Goal: Book appointment/travel/reservation

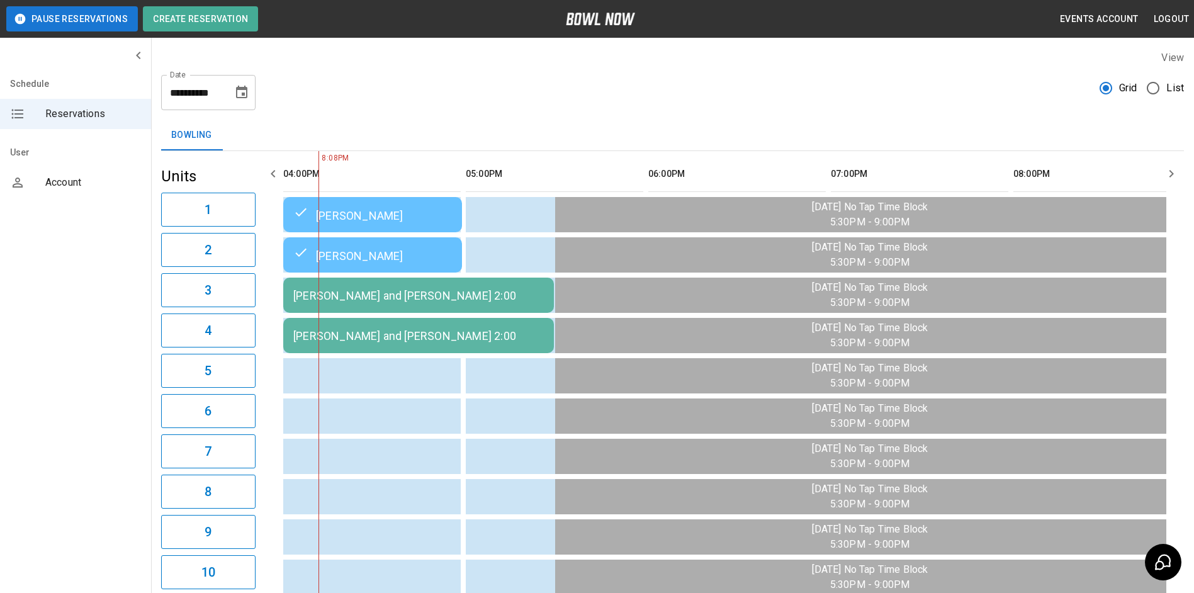
click at [241, 91] on icon "Choose date, selected date is Aug 14, 2025" at bounding box center [241, 92] width 15 height 15
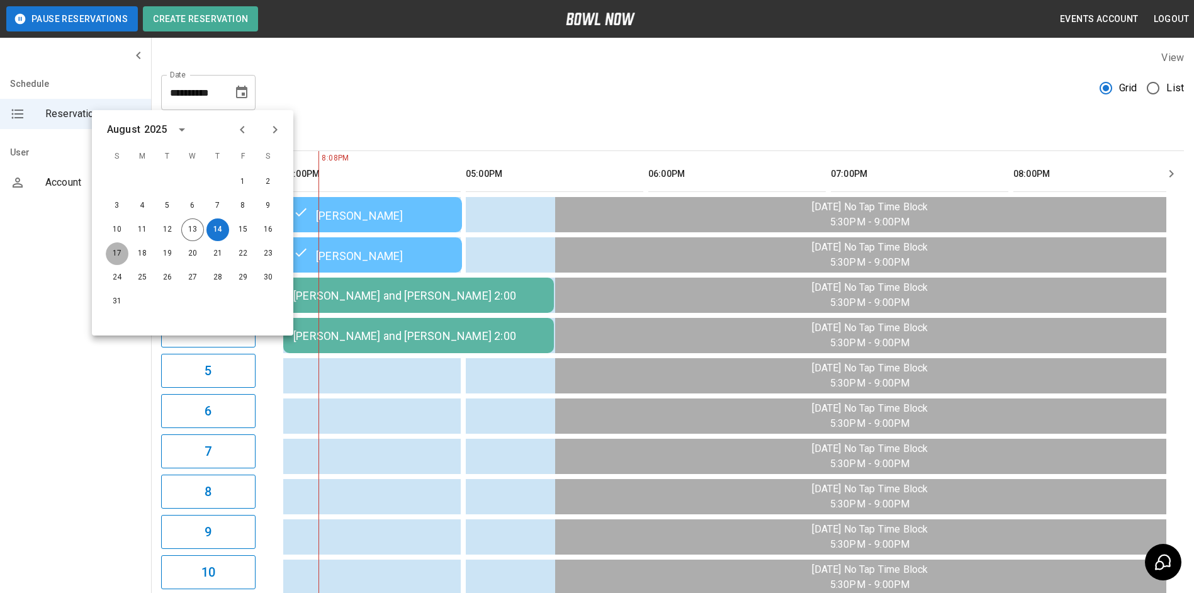
click at [112, 249] on button "17" at bounding box center [117, 253] width 23 height 23
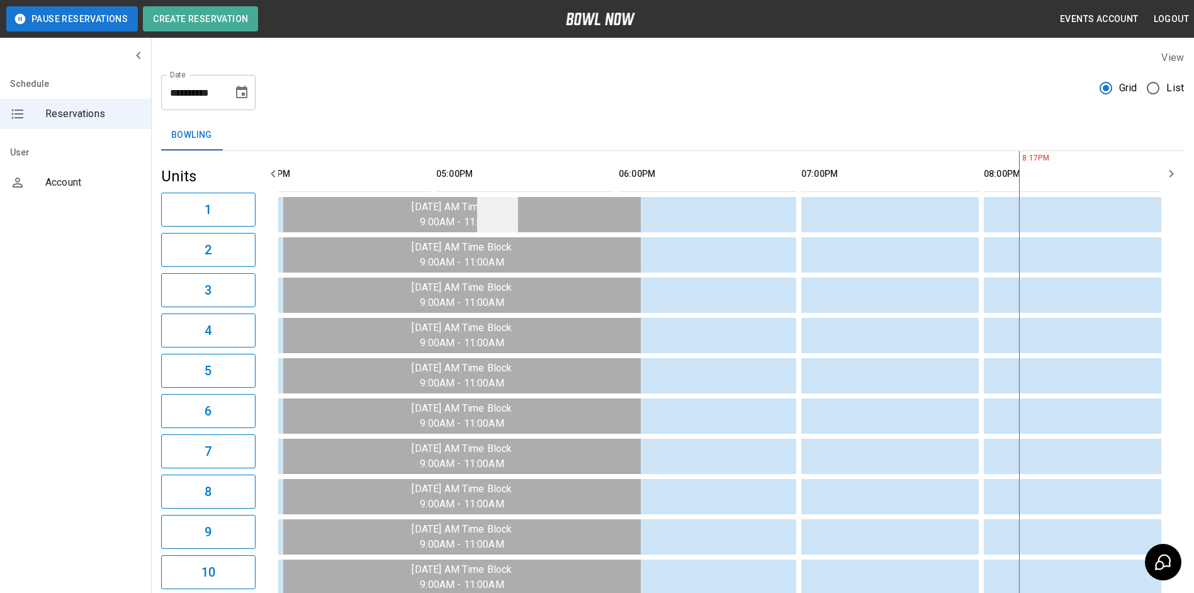
scroll to position [0, 1323]
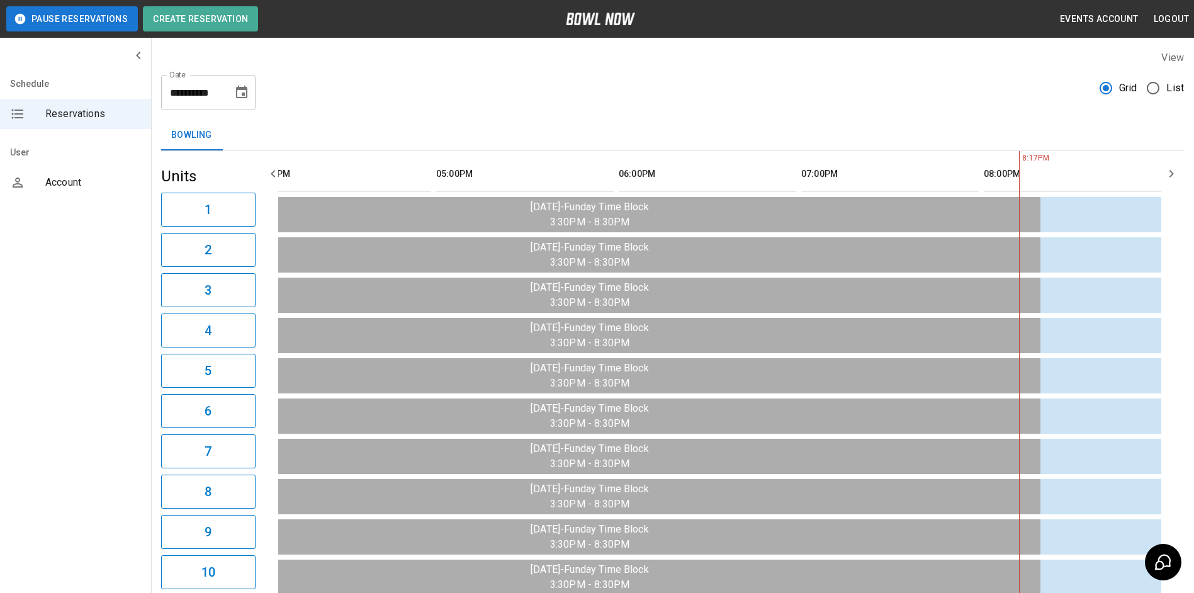
drag, startPoint x: 289, startPoint y: 179, endPoint x: 282, endPoint y: 180, distance: 7.0
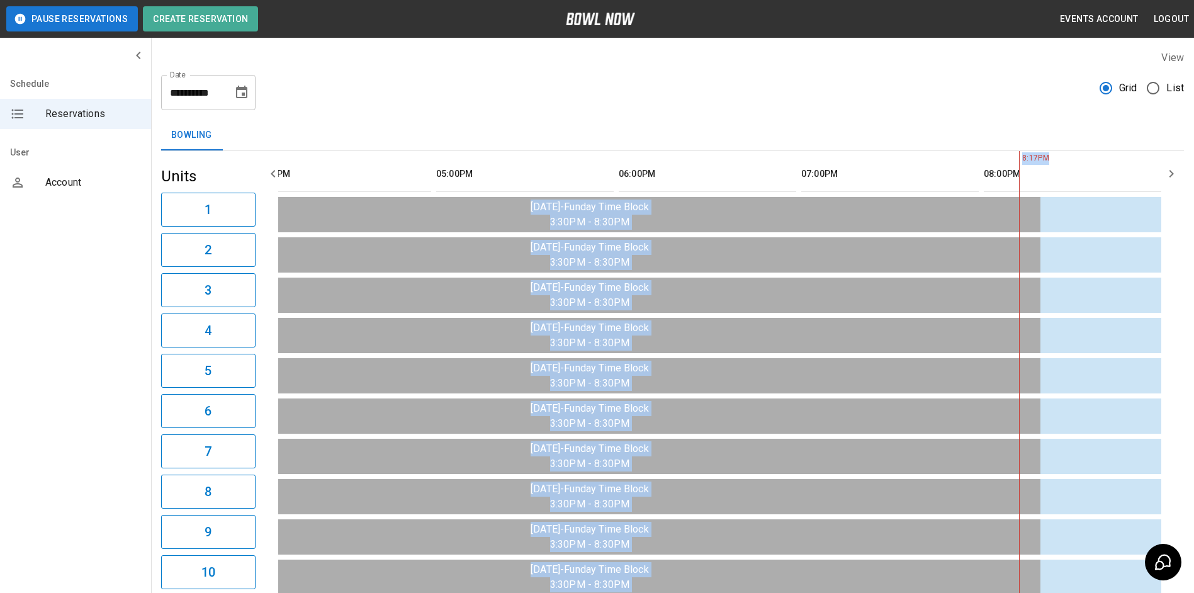
scroll to position [0, 1320]
click at [280, 179] on icon "button" at bounding box center [273, 173] width 15 height 15
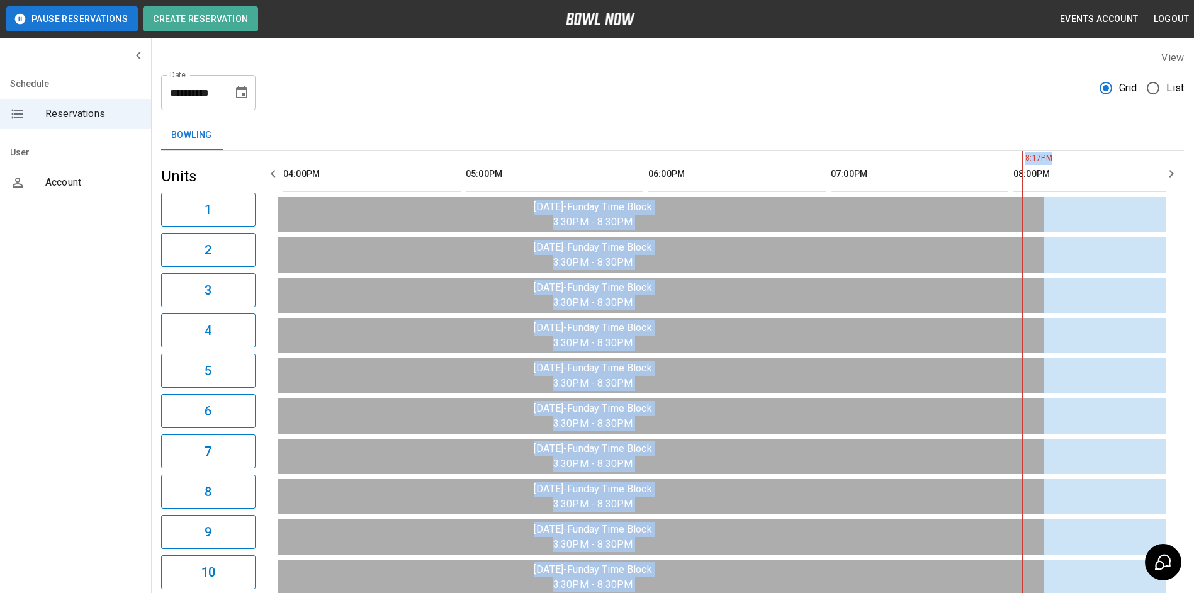
scroll to position [0, 1278]
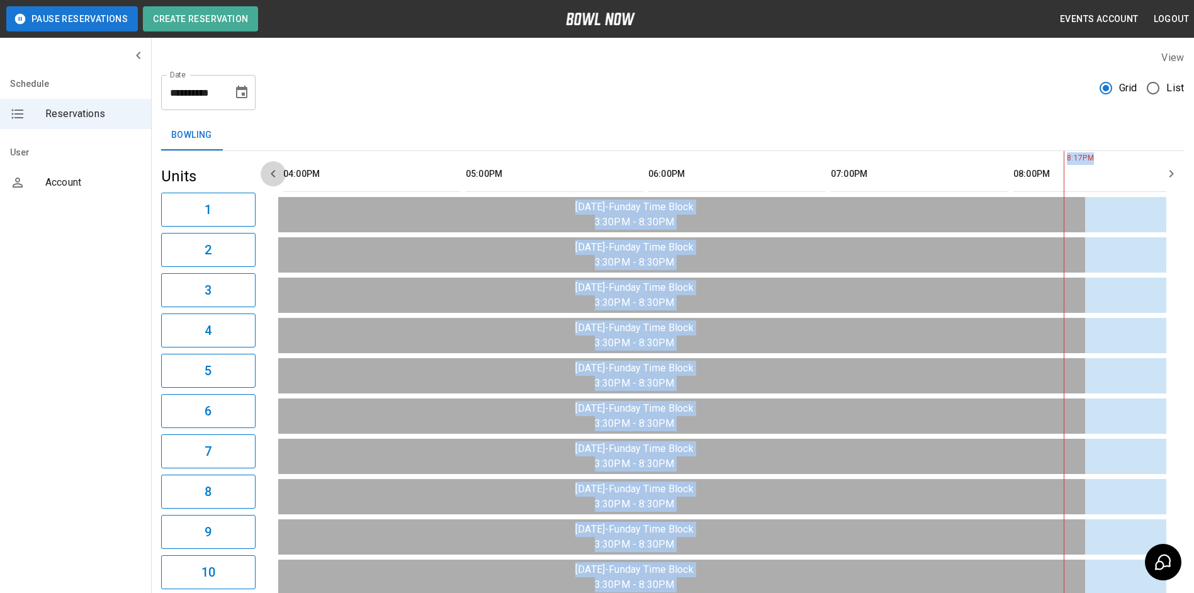
click at [280, 179] on icon "button" at bounding box center [273, 173] width 15 height 15
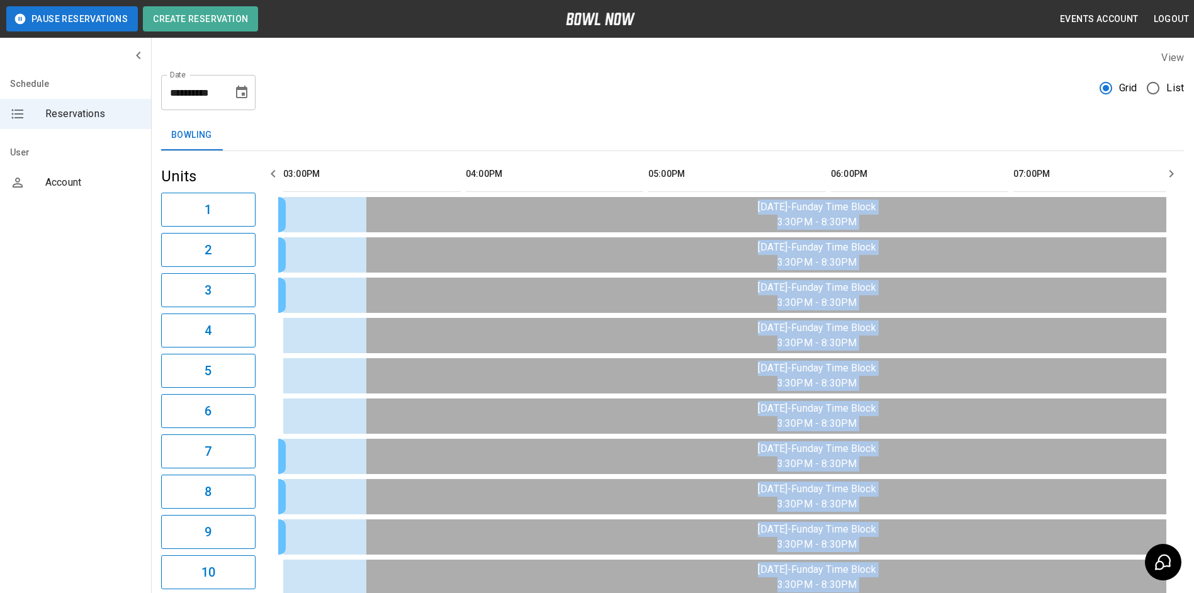
click at [278, 178] on icon "button" at bounding box center [273, 173] width 15 height 15
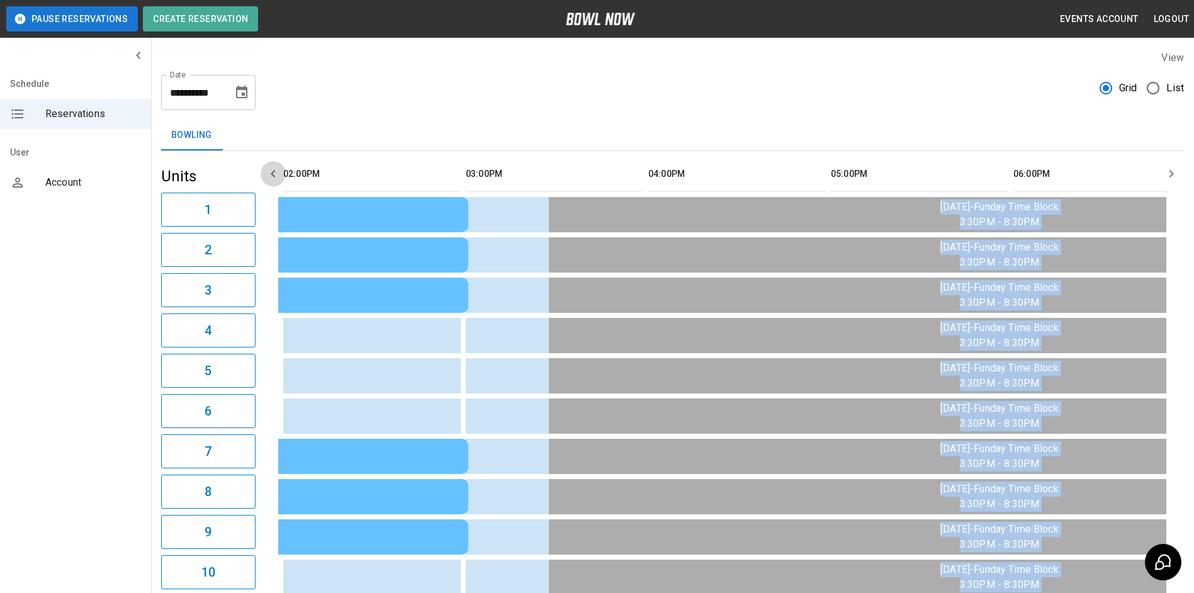
click at [278, 178] on icon "button" at bounding box center [273, 173] width 15 height 15
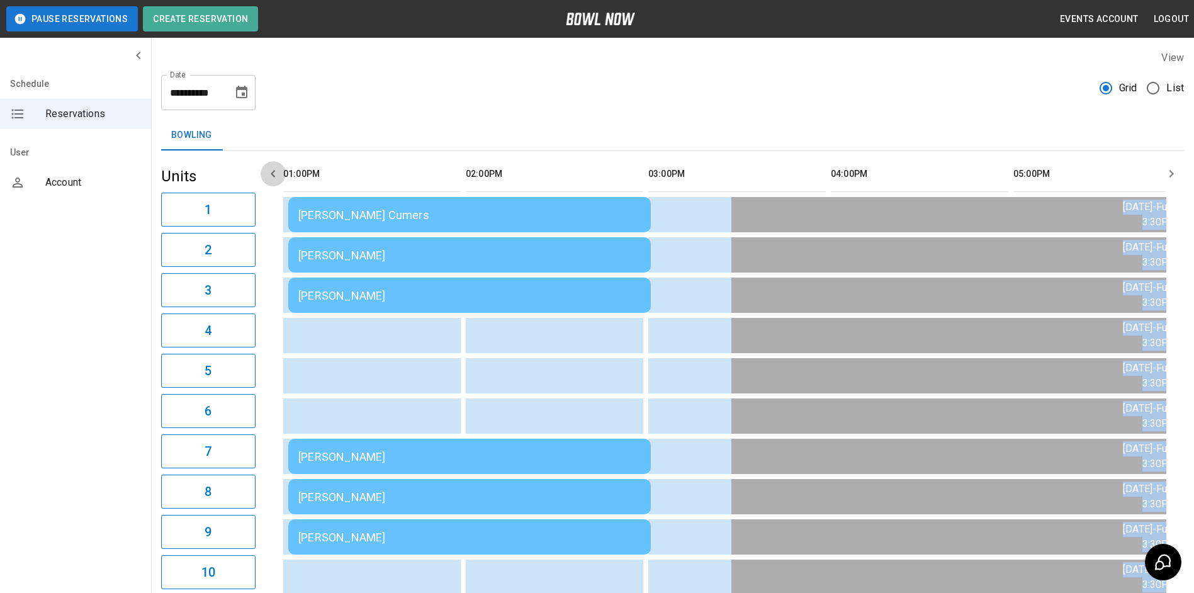
click at [278, 178] on icon "button" at bounding box center [273, 173] width 15 height 15
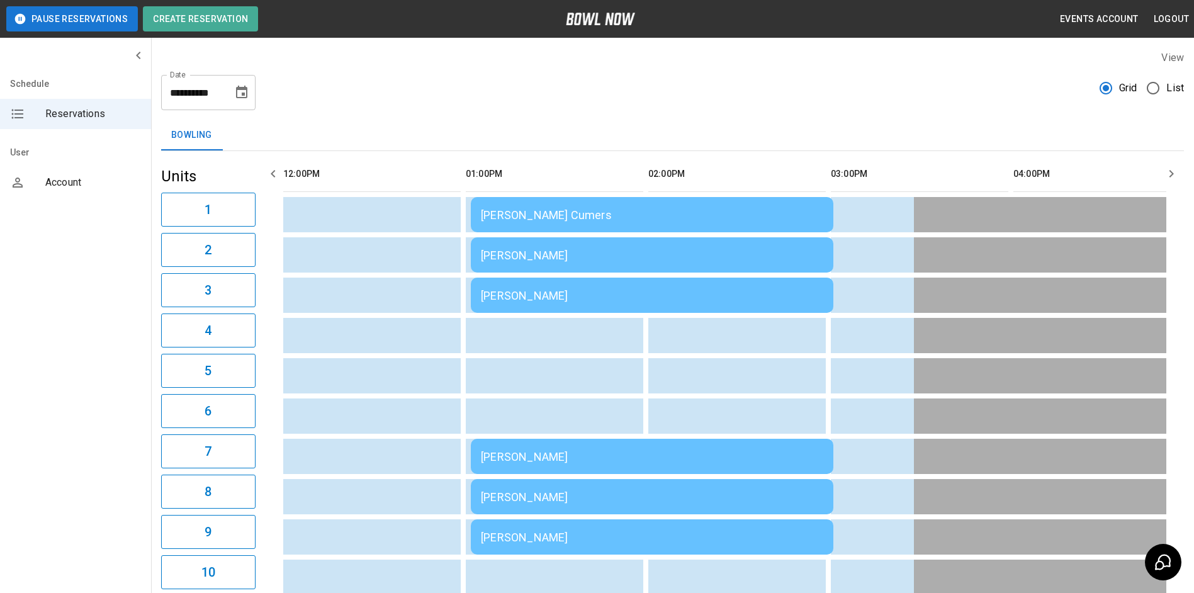
click at [278, 178] on icon "button" at bounding box center [273, 173] width 15 height 15
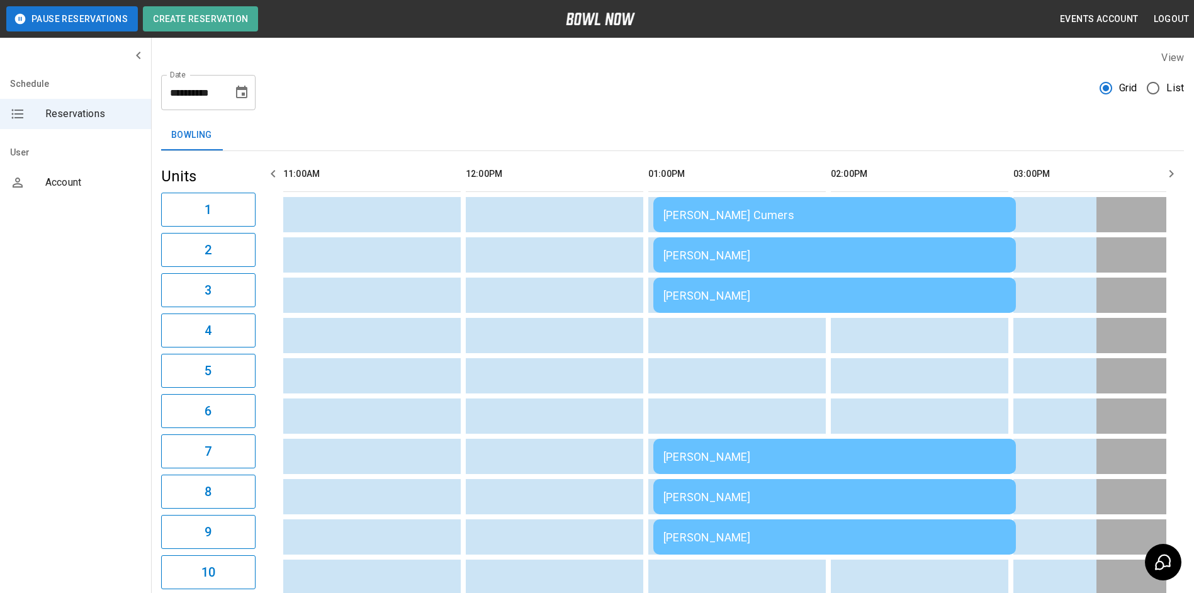
click at [278, 178] on icon "button" at bounding box center [273, 173] width 15 height 15
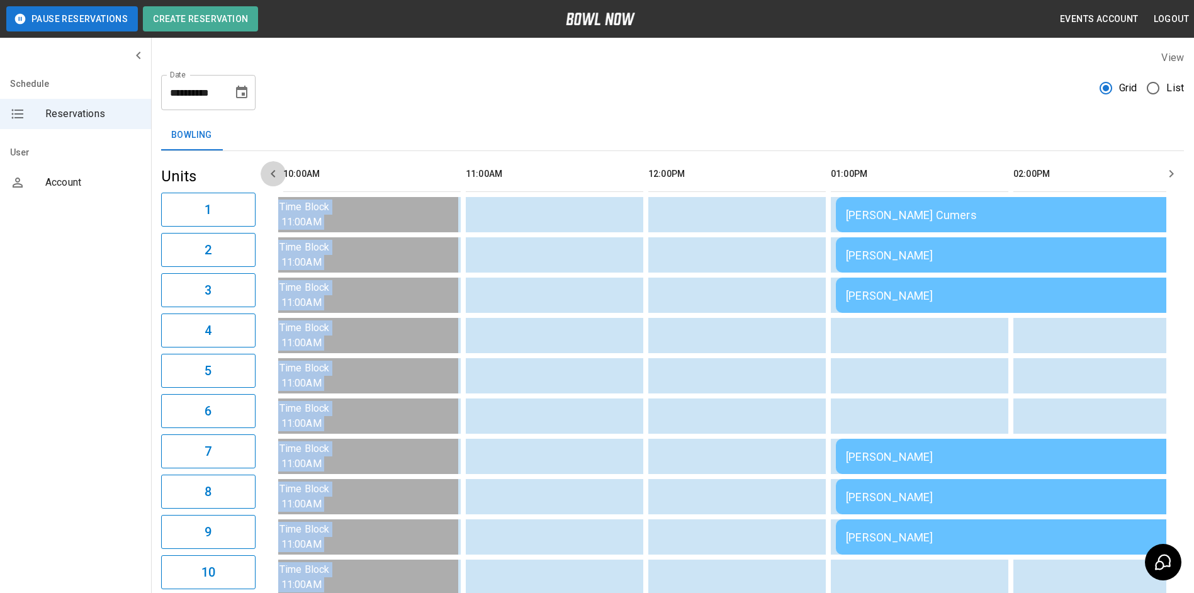
click at [278, 178] on icon "button" at bounding box center [273, 173] width 15 height 15
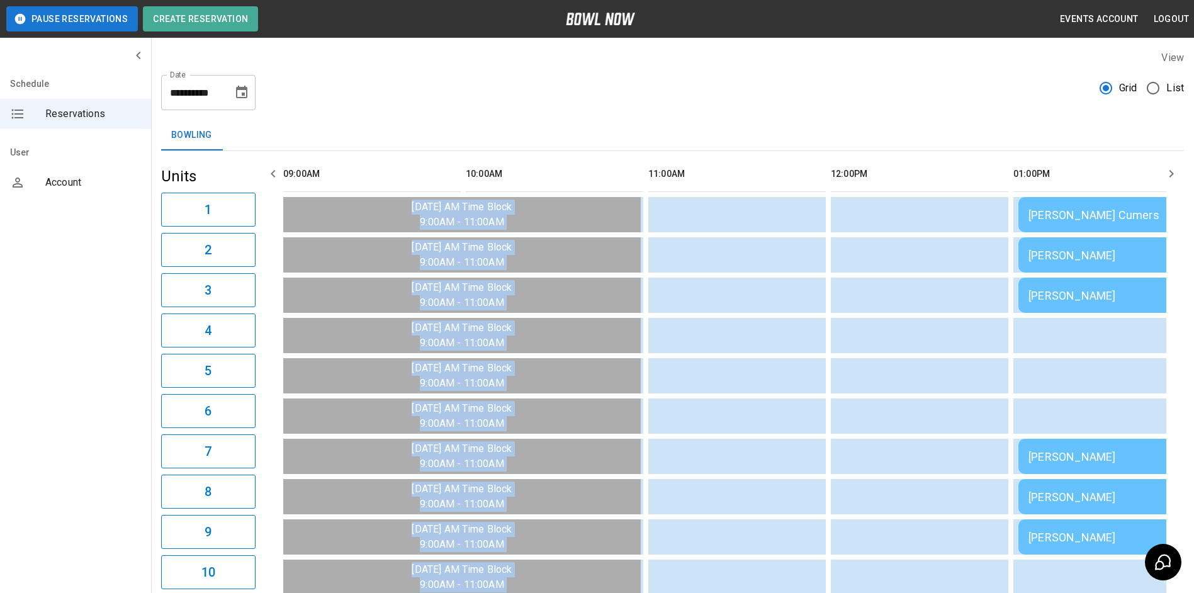
click at [278, 178] on icon "button" at bounding box center [273, 173] width 15 height 15
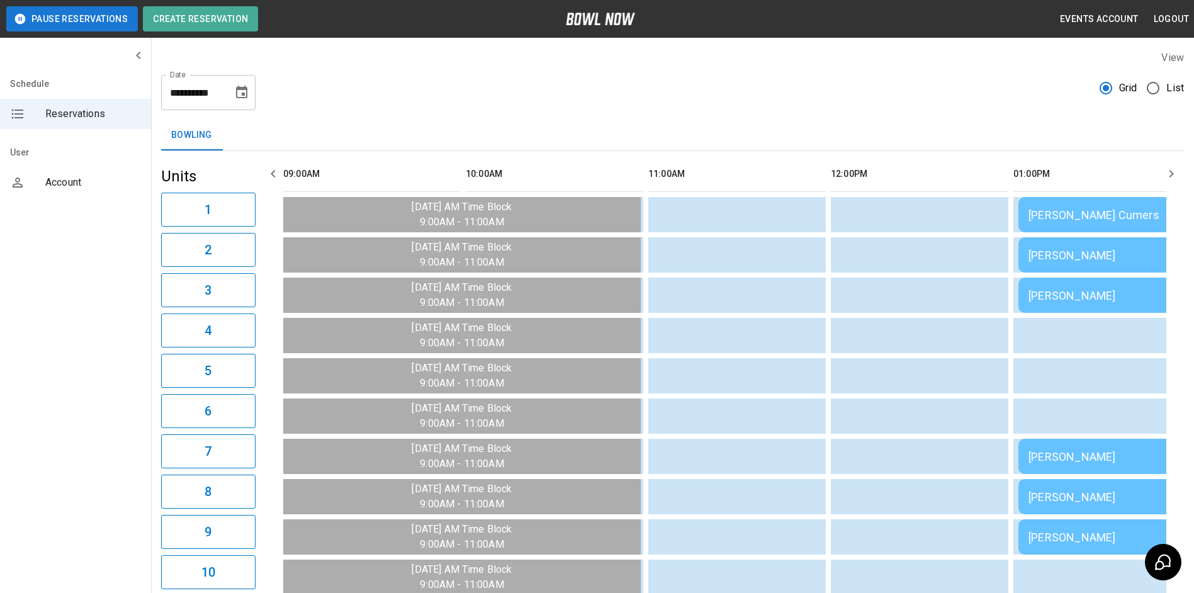
click at [526, 79] on div "**********" at bounding box center [672, 87] width 1023 height 45
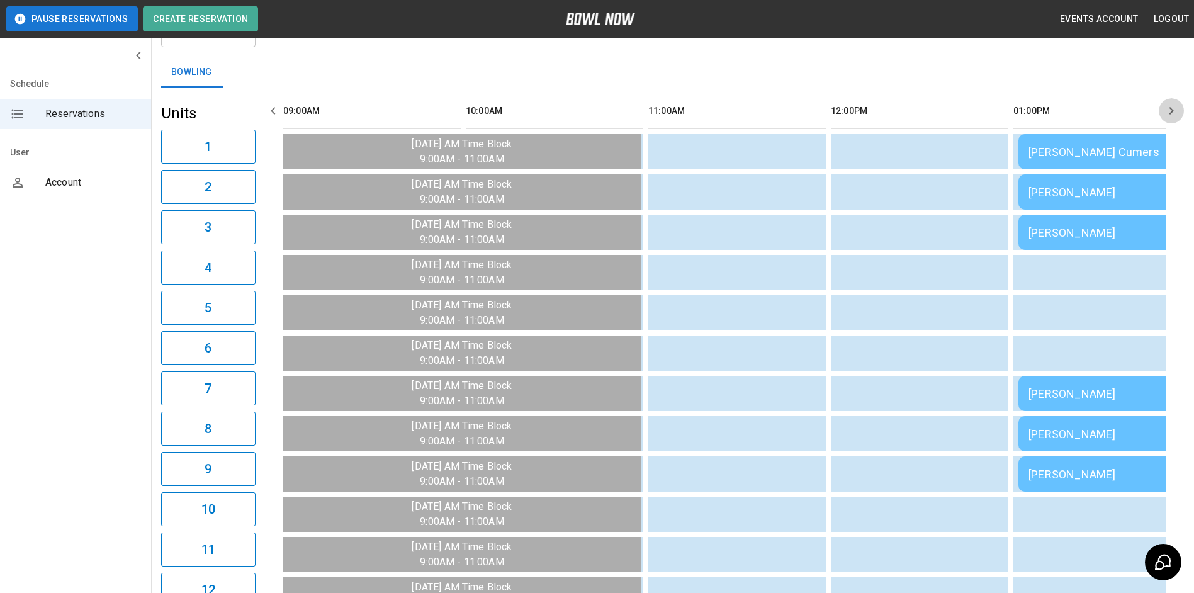
click at [1171, 110] on icon "button" at bounding box center [1171, 110] width 15 height 15
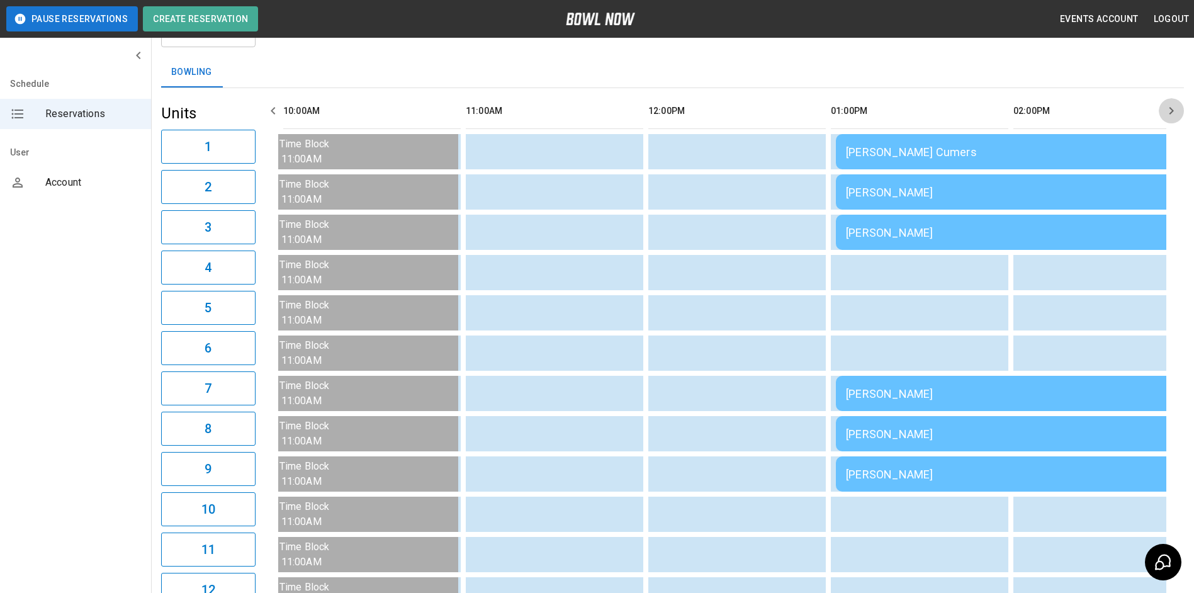
click at [1171, 110] on icon "button" at bounding box center [1171, 110] width 15 height 15
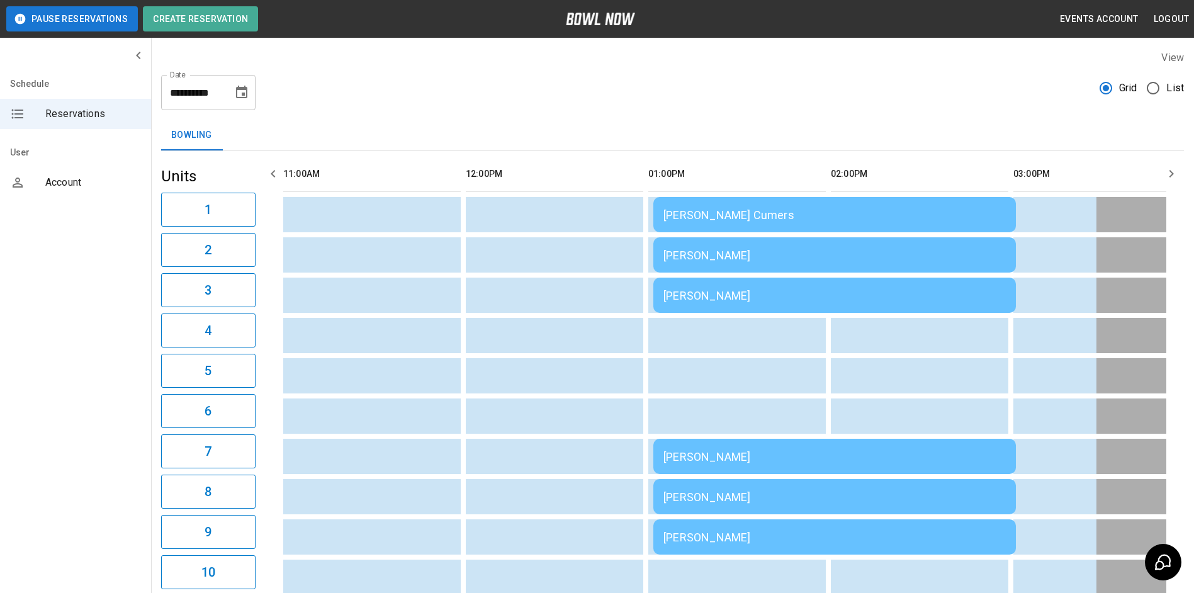
click at [826, 209] on div "[PERSON_NAME] Cumers" at bounding box center [835, 214] width 343 height 13
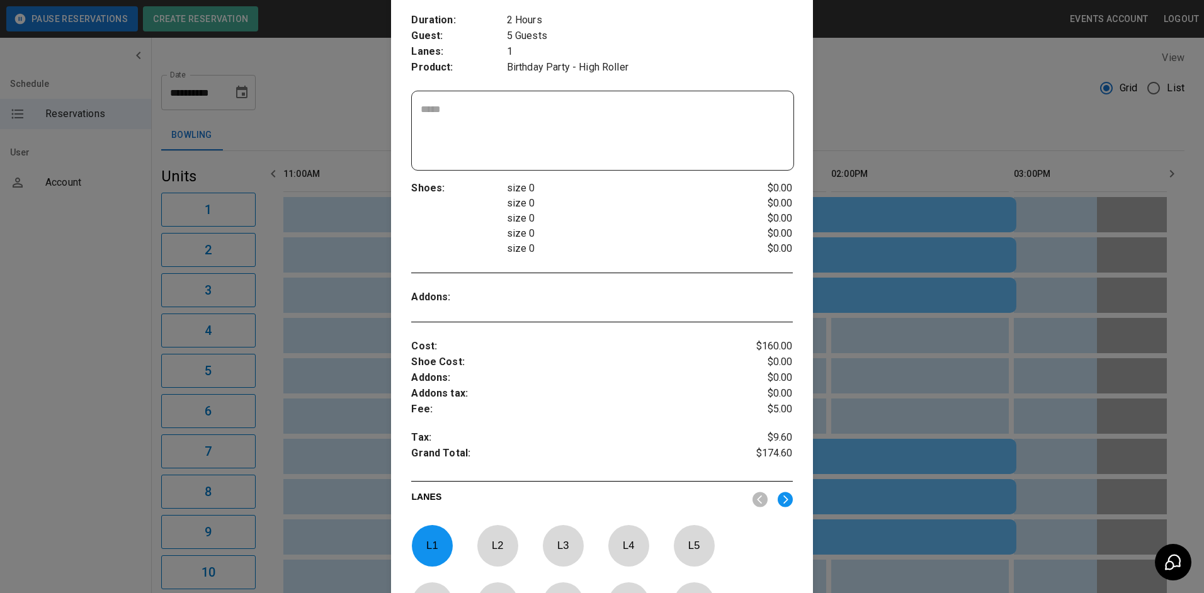
click at [903, 109] on div at bounding box center [602, 296] width 1204 height 593
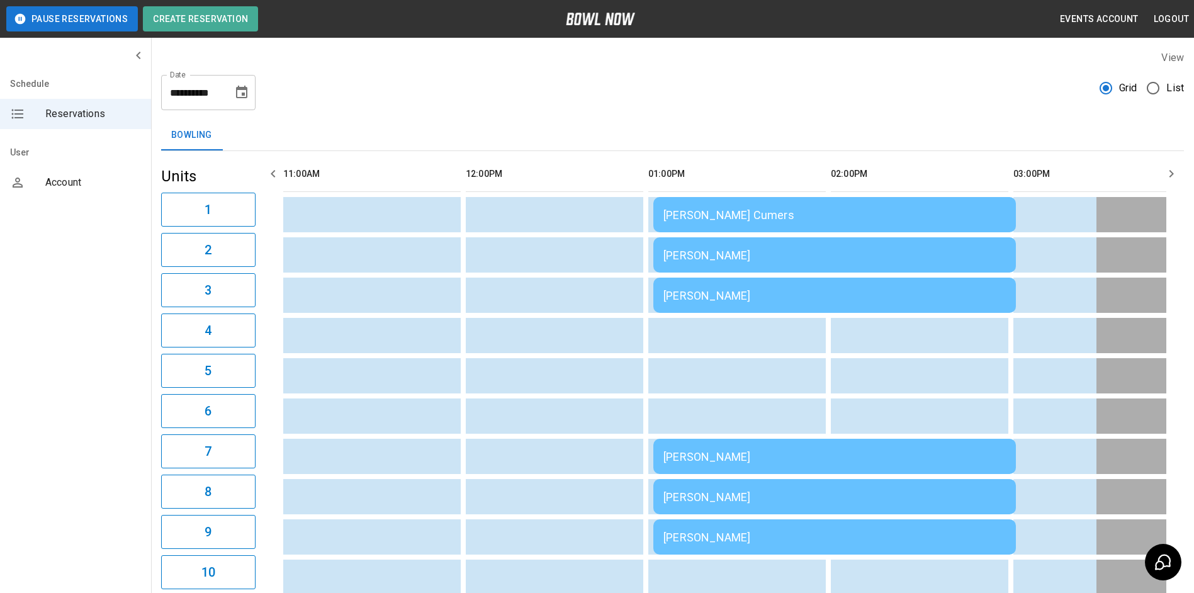
click at [244, 96] on icon "Choose date, selected date is Aug 17, 2025" at bounding box center [241, 92] width 11 height 13
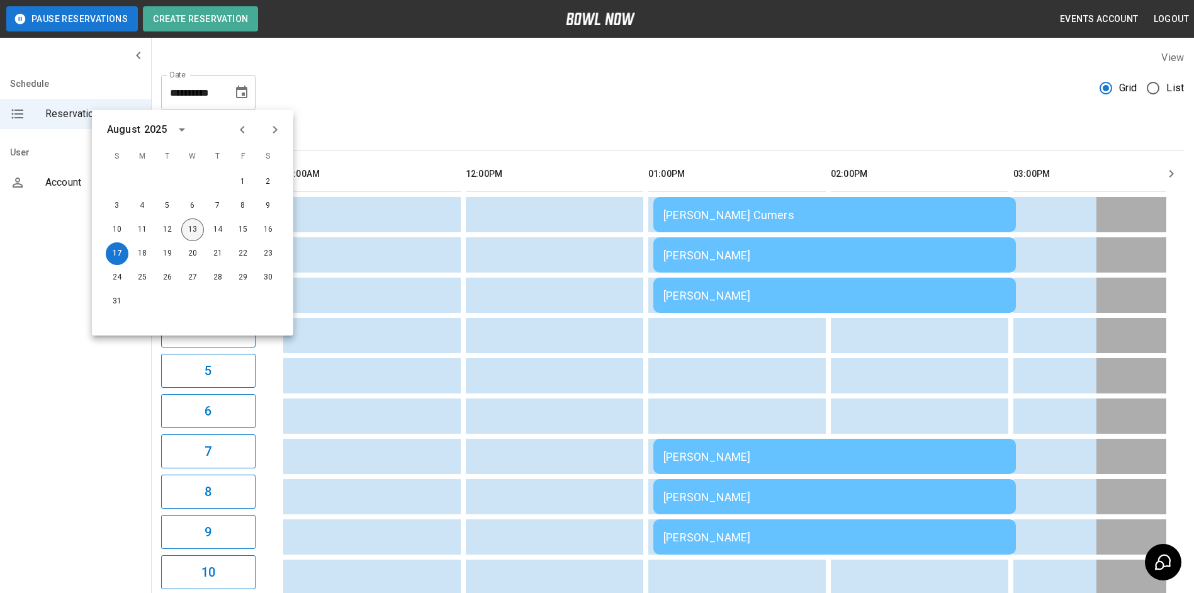
drag, startPoint x: 188, startPoint y: 224, endPoint x: 195, endPoint y: 224, distance: 7.6
click at [191, 224] on button "13" at bounding box center [192, 229] width 23 height 23
type input "**********"
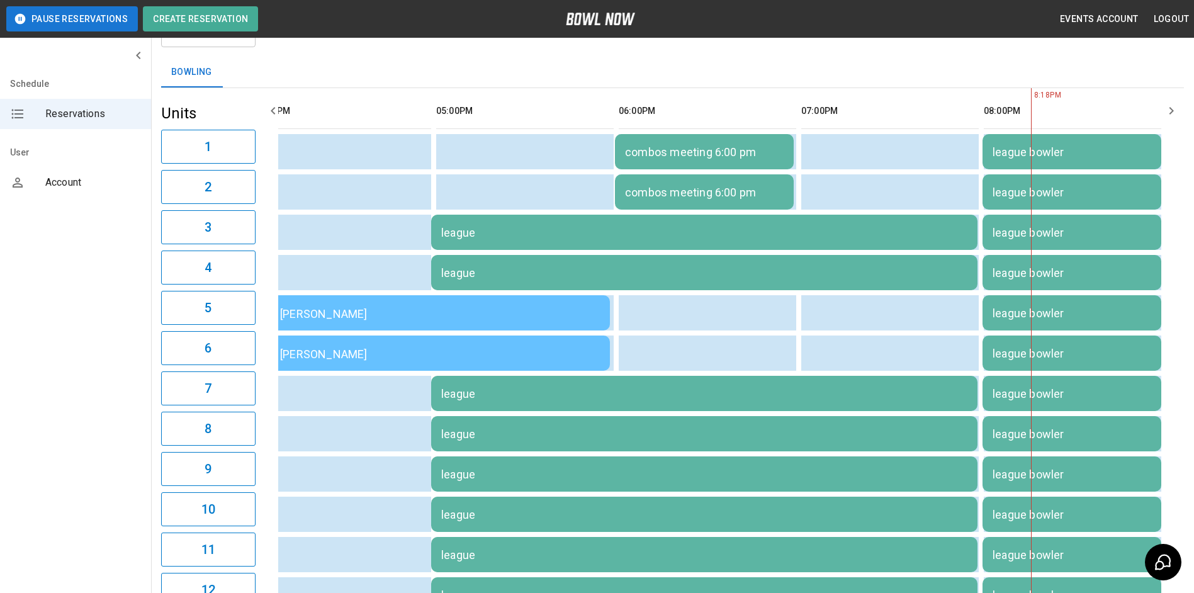
click at [1172, 113] on icon "button" at bounding box center [1172, 111] width 4 height 8
click at [1171, 113] on icon "button" at bounding box center [1172, 111] width 4 height 8
